Goal: Navigation & Orientation: Find specific page/section

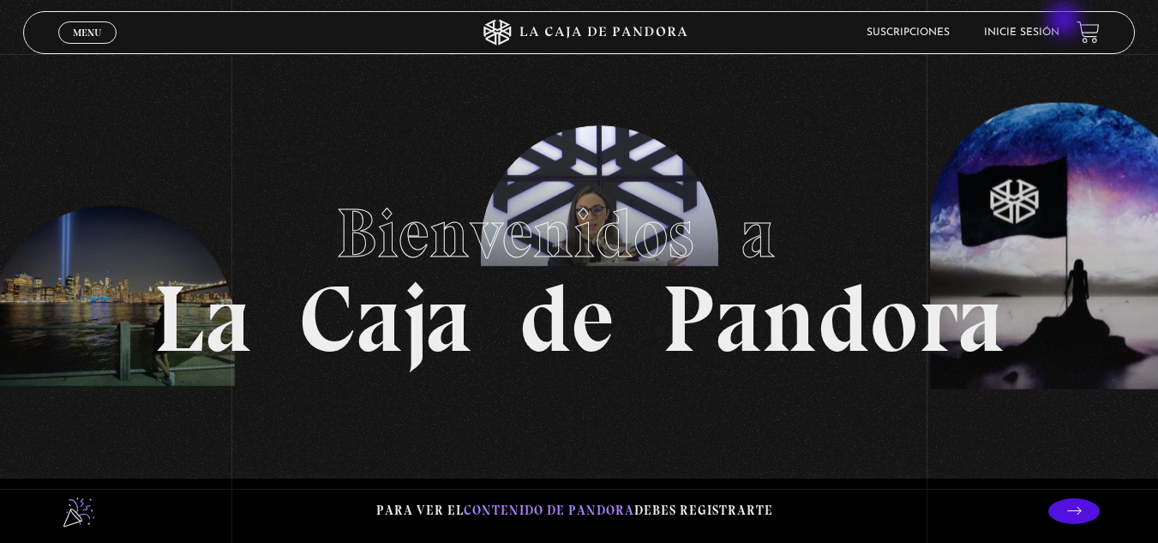
click at [1059, 21] on li "Inicie sesión" at bounding box center [1021, 32] width 75 height 27
click at [1055, 38] on link "Inicie sesión" at bounding box center [1021, 32] width 75 height 10
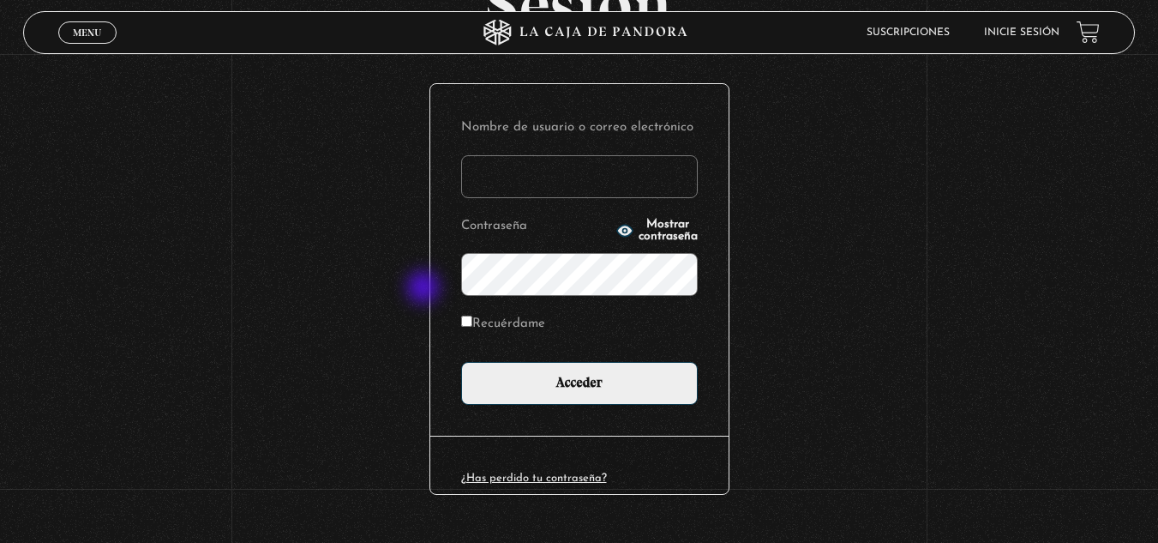
scroll to position [209, 0]
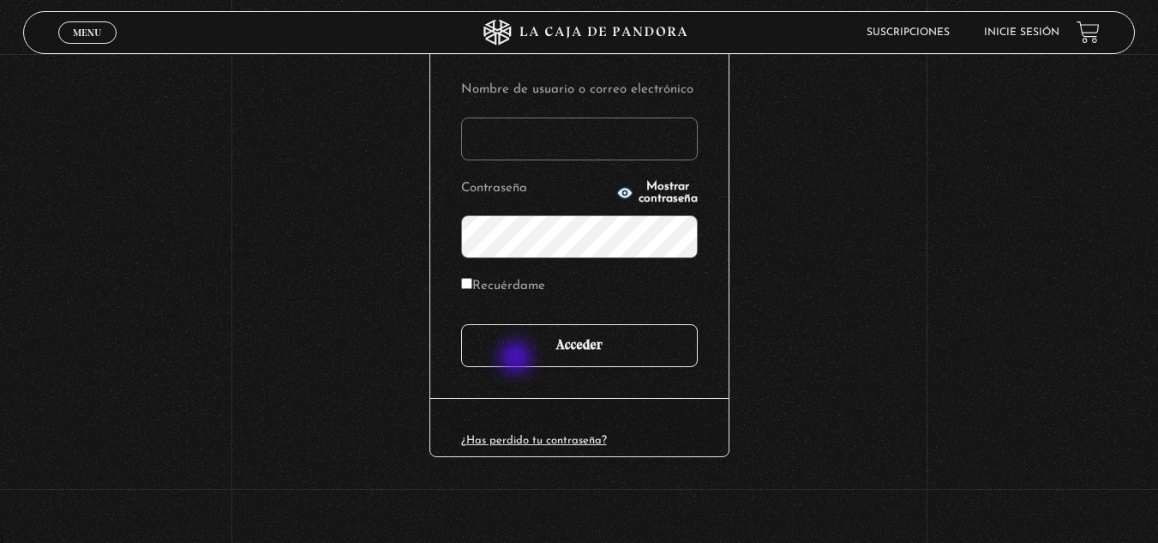
type input "mcamachoq06@gmail.com"
click at [529, 355] on input "Acceder" at bounding box center [579, 345] width 237 height 43
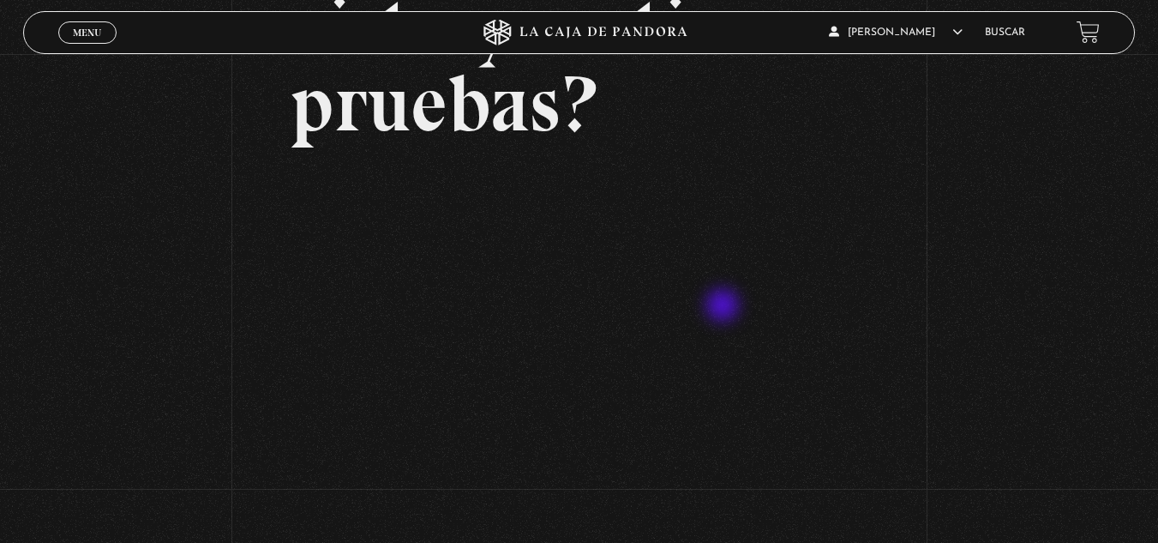
scroll to position [243, 0]
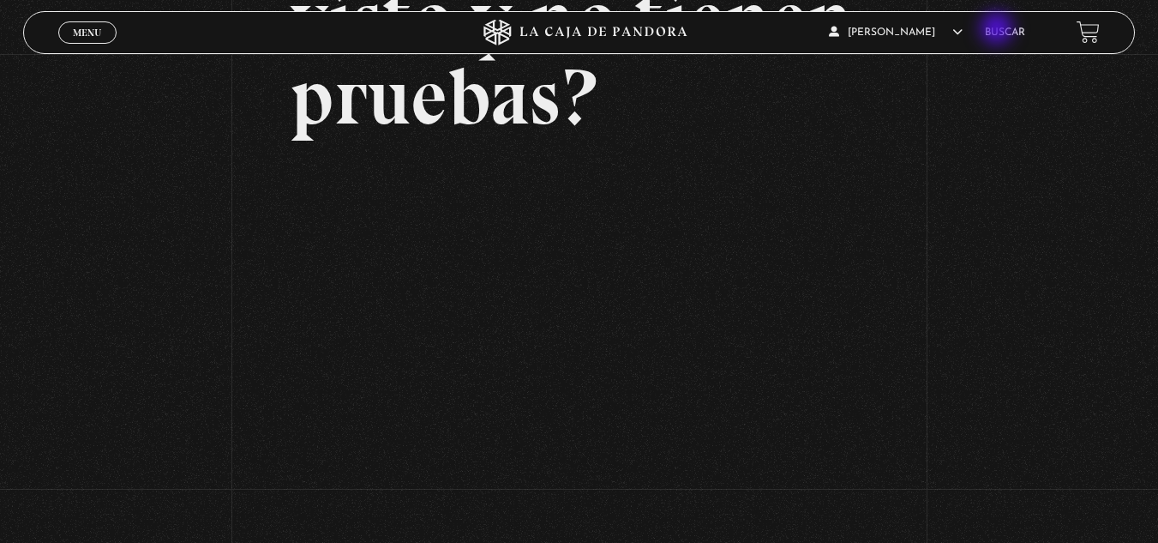
click at [999, 30] on link "Buscar" at bounding box center [1005, 32] width 40 height 10
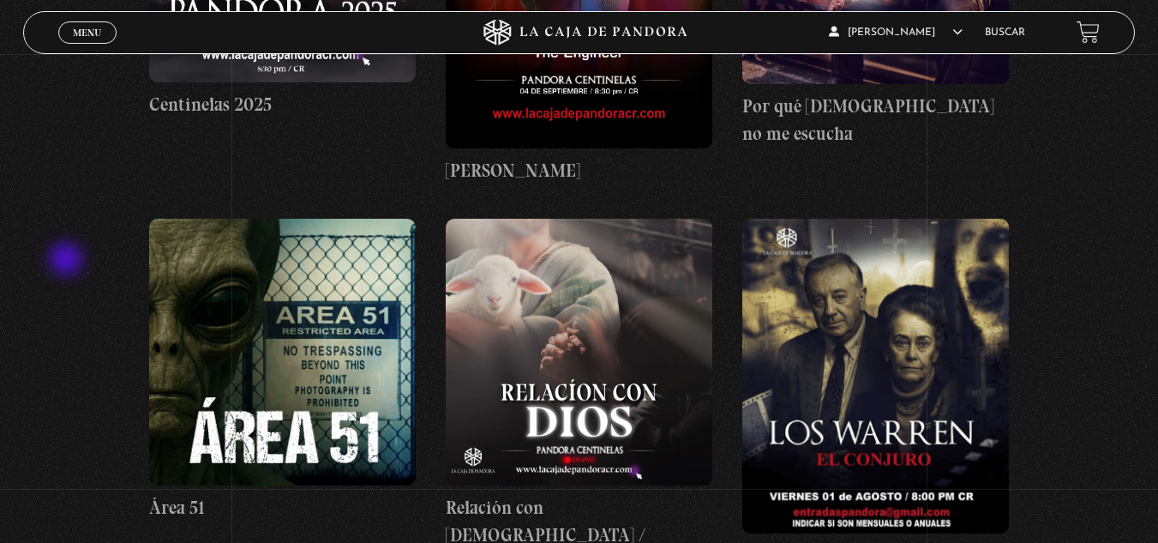
scroll to position [1029, 0]
